Goal: Task Accomplishment & Management: Use online tool/utility

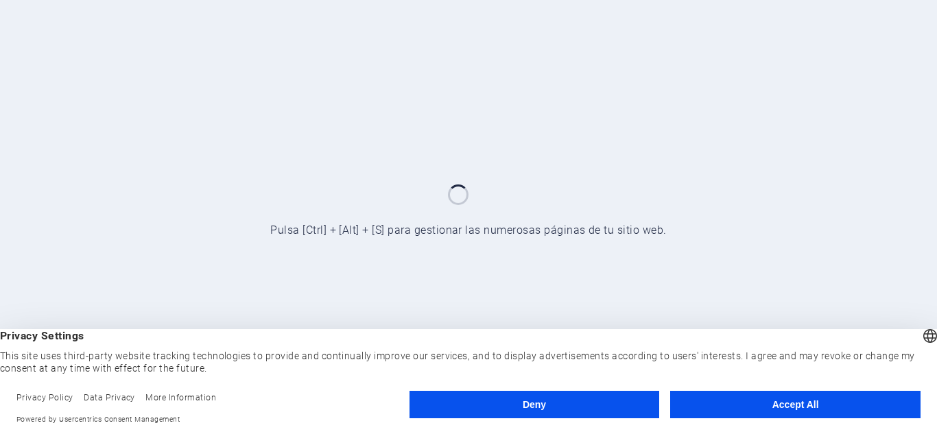
click at [761, 403] on button "Accept All" at bounding box center [795, 404] width 250 height 27
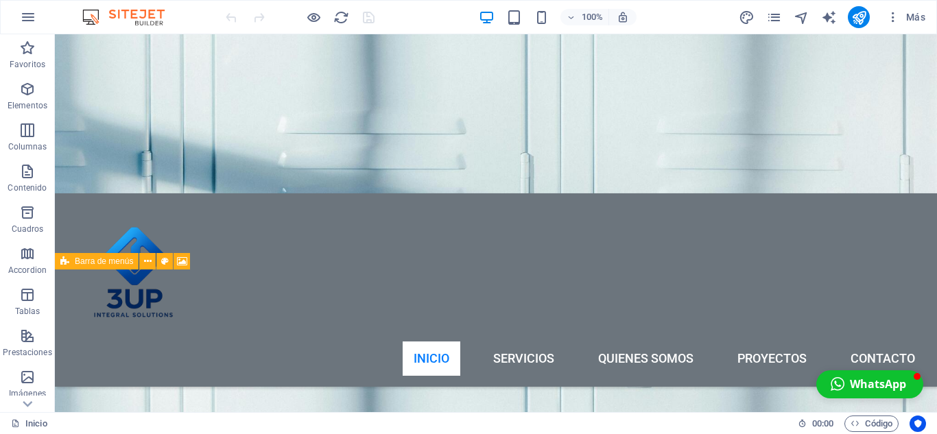
scroll to position [823, 0]
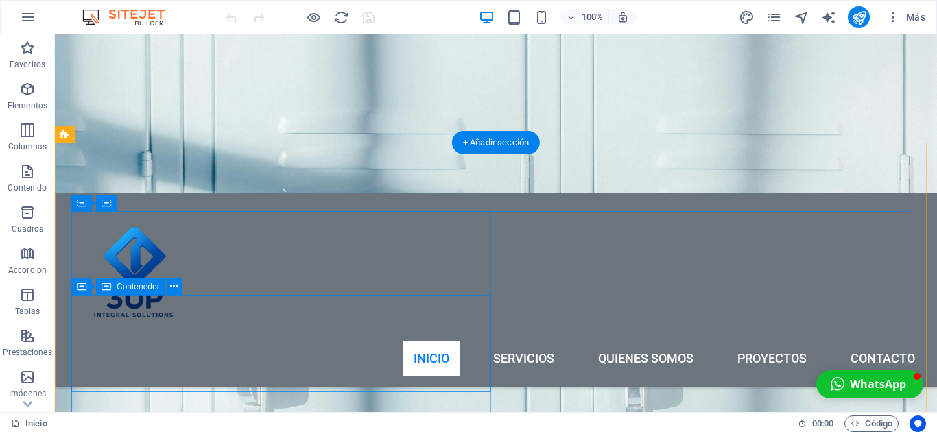
drag, startPoint x: 500, startPoint y: 344, endPoint x: 487, endPoint y: 348, distance: 13.7
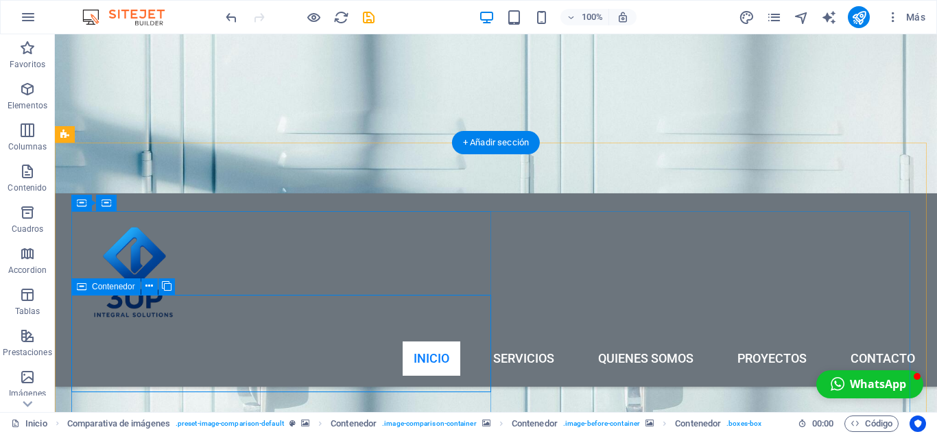
drag, startPoint x: 496, startPoint y: 342, endPoint x: 468, endPoint y: 343, distance: 28.1
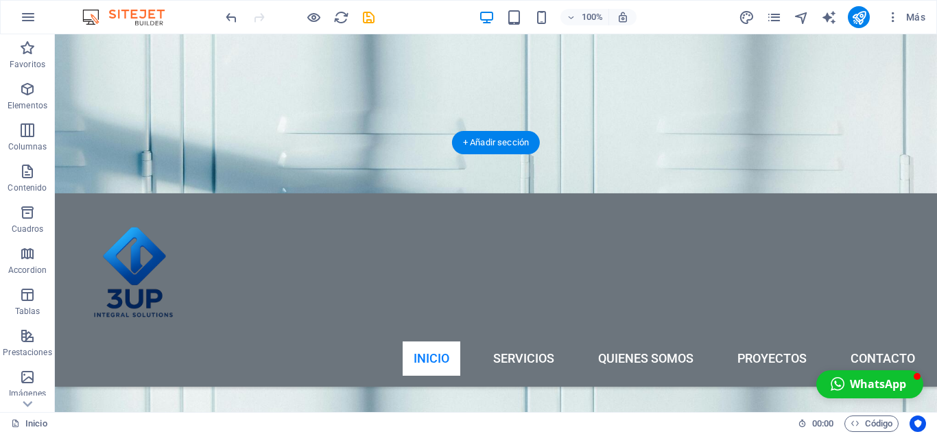
scroll to position [891, 0]
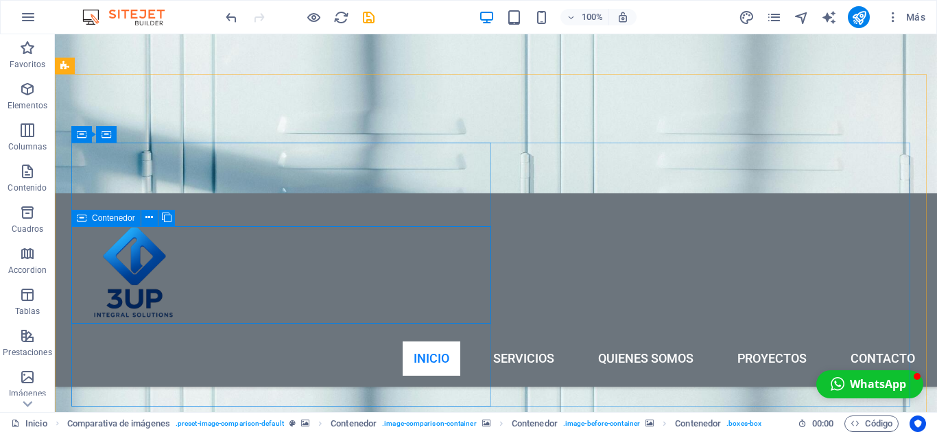
click at [87, 215] on div "Contenedor" at bounding box center [105, 218] width 69 height 16
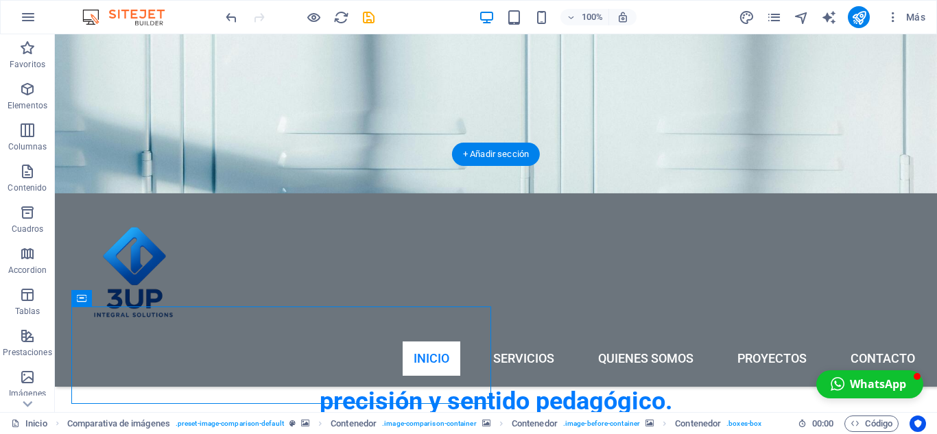
scroll to position [754, 0]
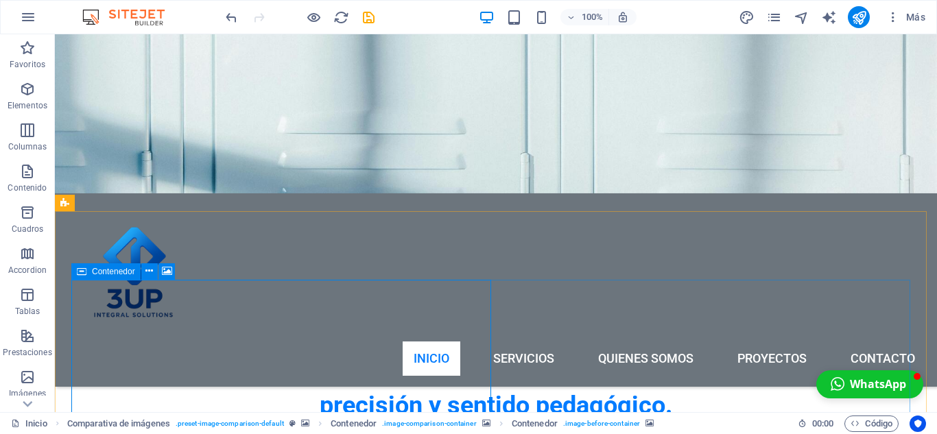
click at [84, 269] on icon at bounding box center [82, 271] width 10 height 16
click at [82, 267] on icon at bounding box center [82, 271] width 10 height 16
click at [115, 269] on span "Contenedor" at bounding box center [113, 271] width 43 height 8
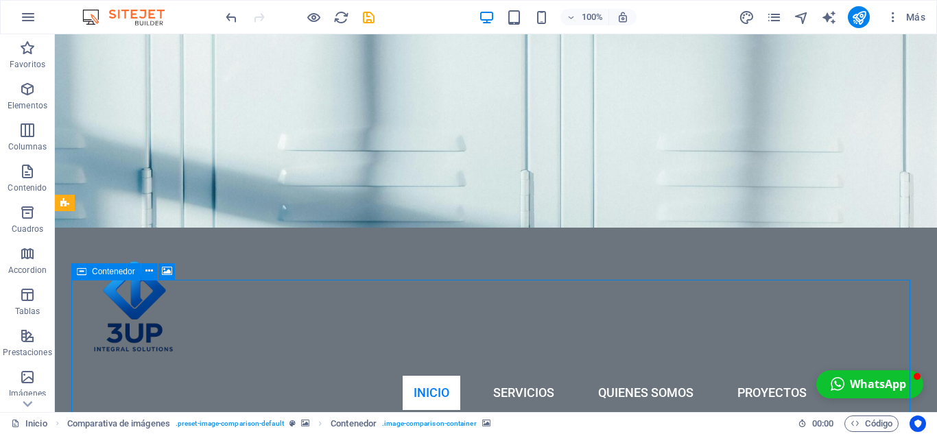
select select "vh"
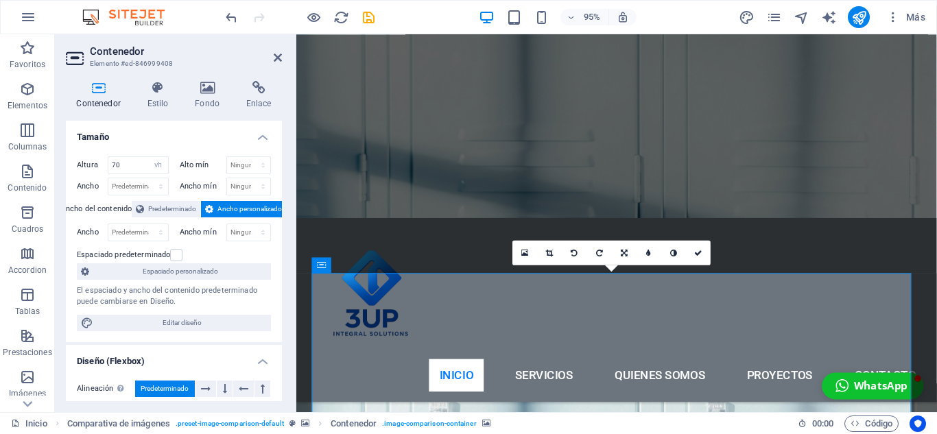
scroll to position [891, 0]
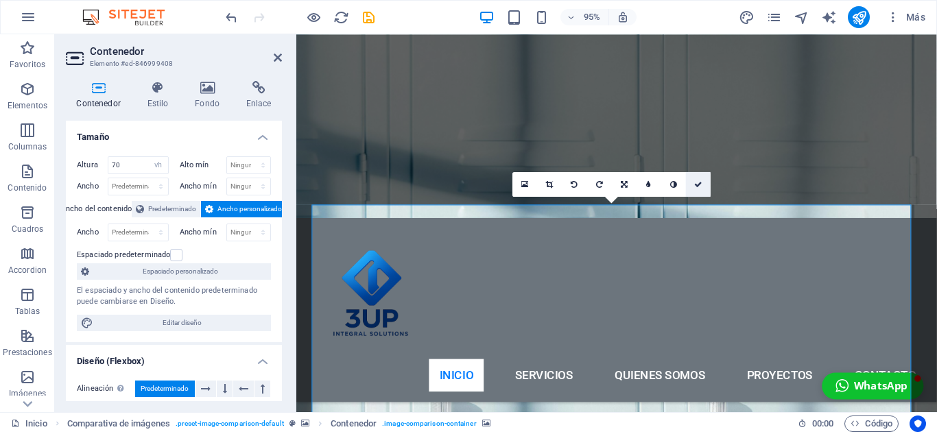
click at [699, 182] on icon at bounding box center [698, 184] width 8 height 8
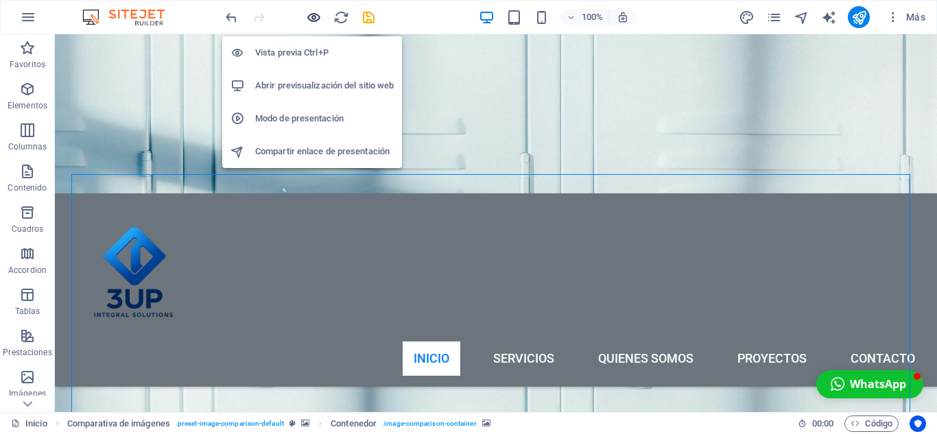
click at [308, 10] on icon "button" at bounding box center [314, 18] width 16 height 16
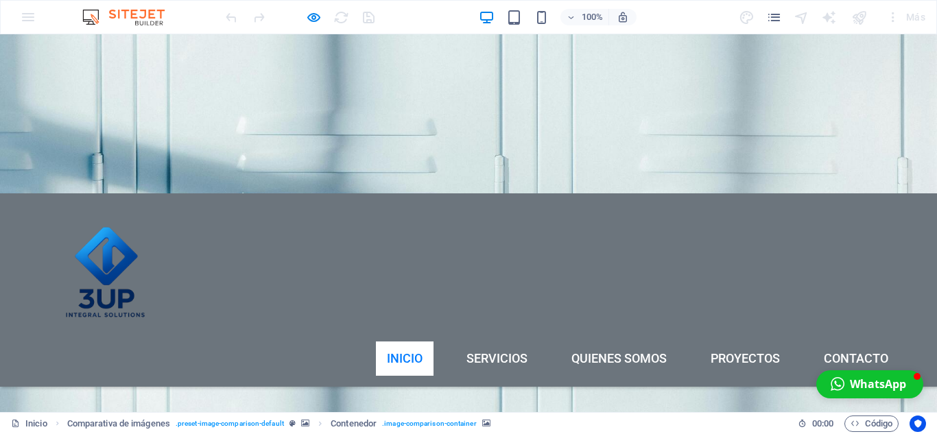
scroll to position [841, 0]
drag, startPoint x: 464, startPoint y: 313, endPoint x: 431, endPoint y: 340, distance: 42.3
type input "46"
click at [483, 341] on link "Servicios" at bounding box center [496, 358] width 83 height 34
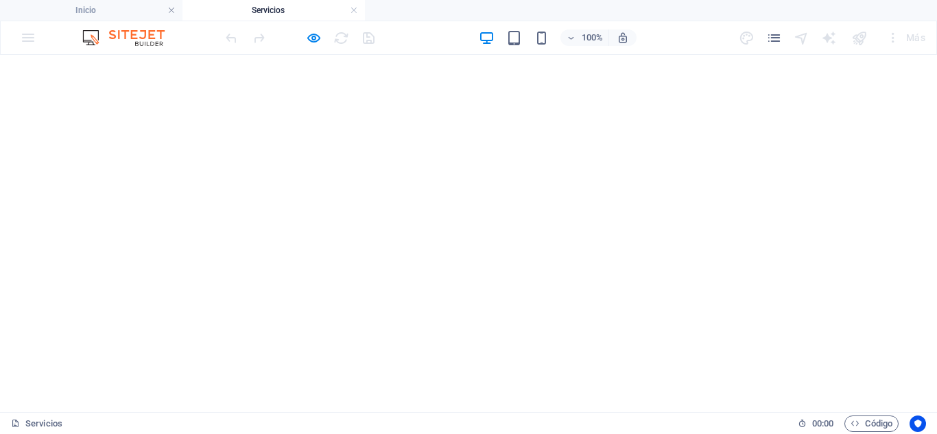
scroll to position [549, 0]
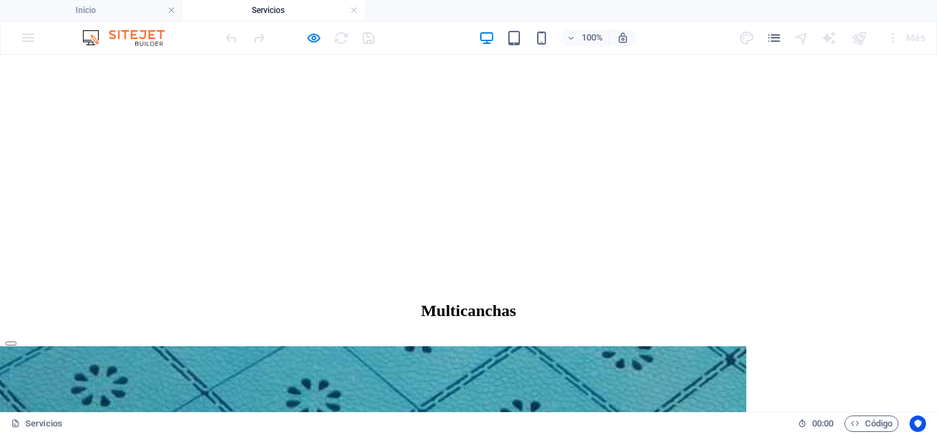
scroll to position [988, 0]
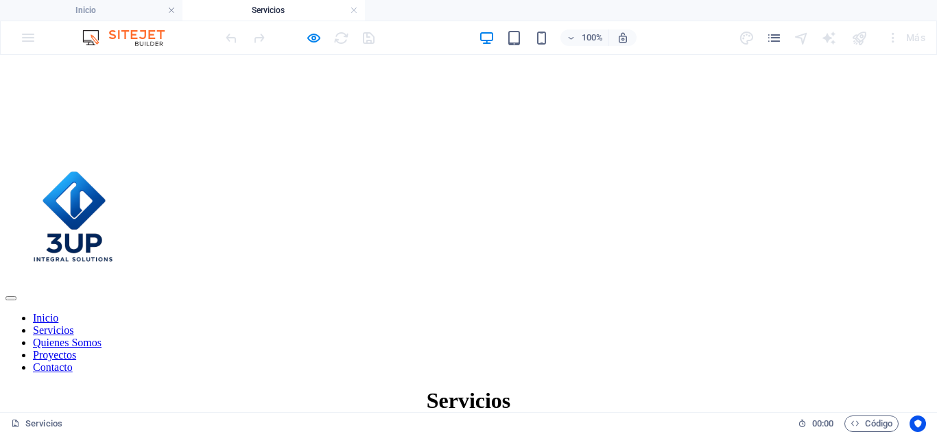
scroll to position [0, 0]
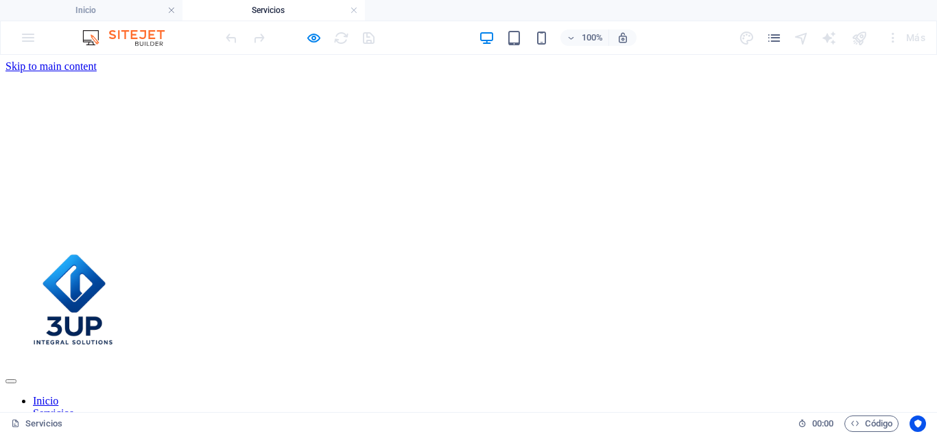
click at [609, 395] on nav "Inicio Servicios Quienes Somos Proyectos Contacto" at bounding box center [468, 426] width 926 height 62
click at [746, 395] on nav "Inicio Servicios Quienes Somos Proyectos Contacto" at bounding box center [468, 426] width 926 height 62
click at [358, 12] on h4 "Servicios" at bounding box center [273, 10] width 182 height 15
click at [354, 11] on link at bounding box center [354, 10] width 8 height 13
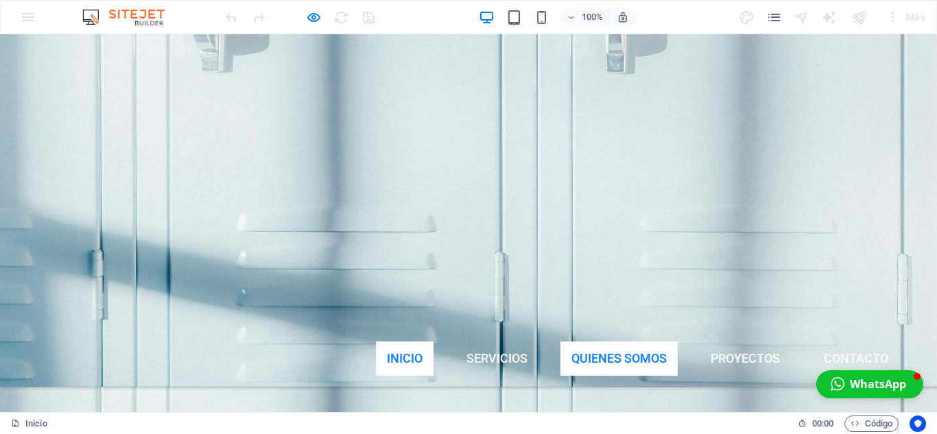
click at [623, 341] on link "Quienes Somos" at bounding box center [618, 358] width 117 height 34
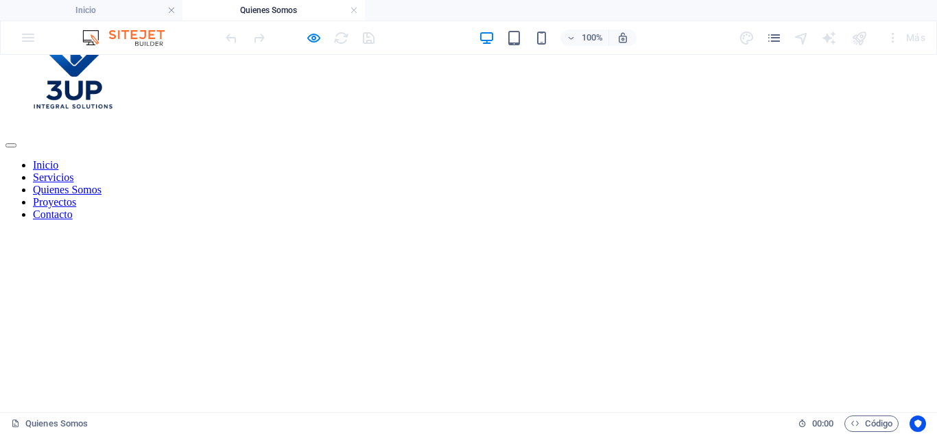
scroll to position [0, 0]
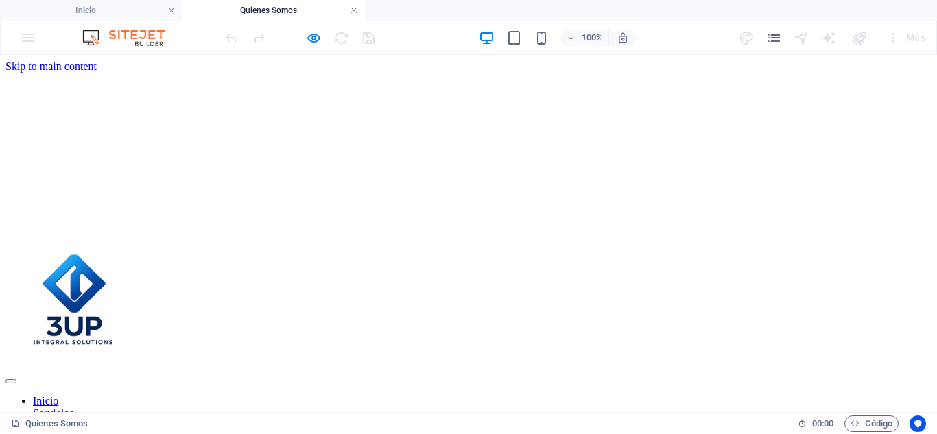
click at [355, 8] on link at bounding box center [354, 10] width 8 height 13
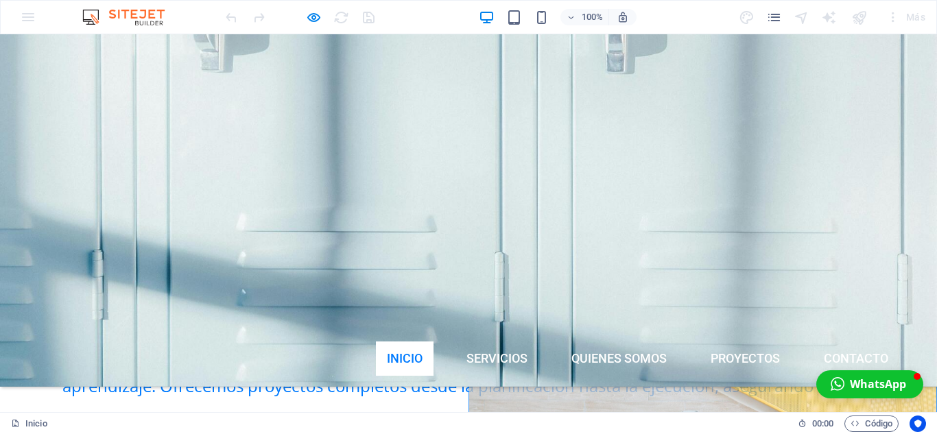
scroll to position [841, 0]
